Goal: Obtain resource: Download file/media

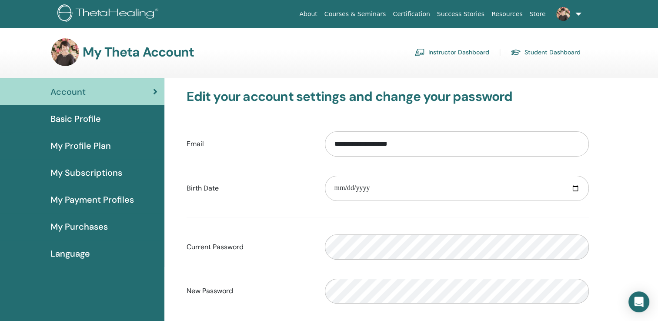
click at [475, 53] on link "Instructor Dashboard" at bounding box center [451, 52] width 75 height 14
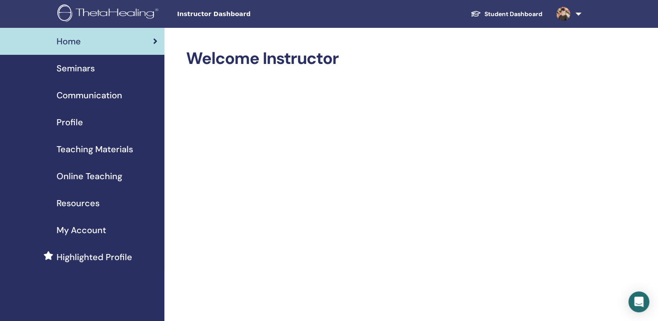
click at [101, 149] on span "Teaching Materials" at bounding box center [95, 149] width 77 height 13
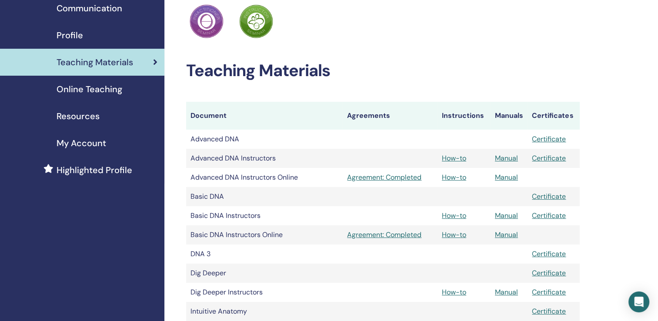
scroll to position [130, 0]
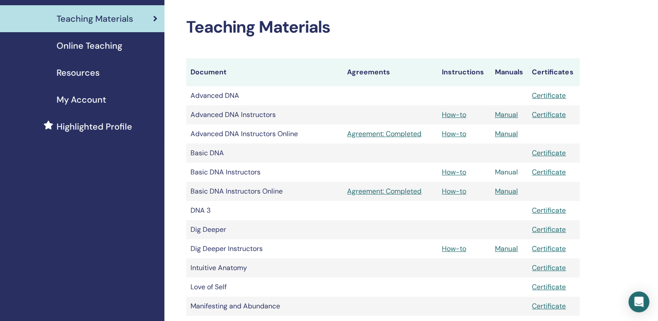
click at [506, 171] on link "Manual" at bounding box center [506, 171] width 23 height 9
